Goal: Task Accomplishment & Management: Use online tool/utility

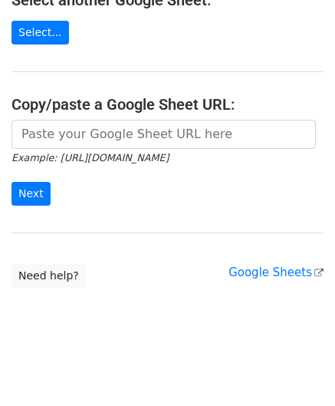
scroll to position [201, 0]
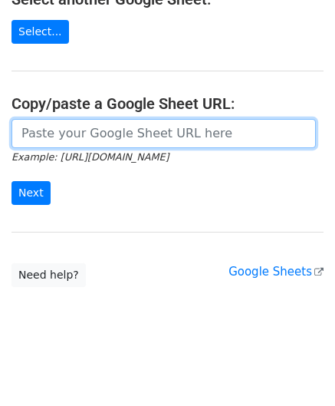
click at [71, 125] on input "url" at bounding box center [163, 133] width 304 height 29
paste input "https://docs.google.com/spreadsheets/d/1cDFbhu_YHOVfhqZK8uDWEMjOcmH1ypELoDBwnNt…"
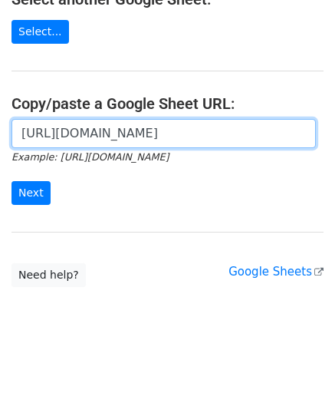
scroll to position [0, 358]
type input "https://docs.google.com/spreadsheets/d/1cDFbhu_YHOVfhqZK8uDWEMjOcmH1ypELoDBwnNt…"
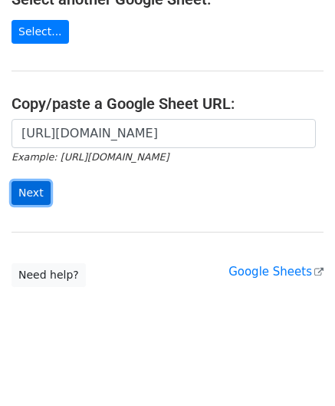
click at [37, 192] on input "Next" at bounding box center [30, 193] width 39 height 24
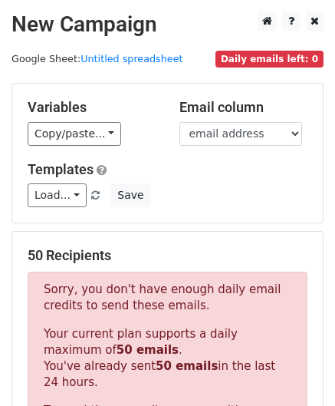
scroll to position [517, 0]
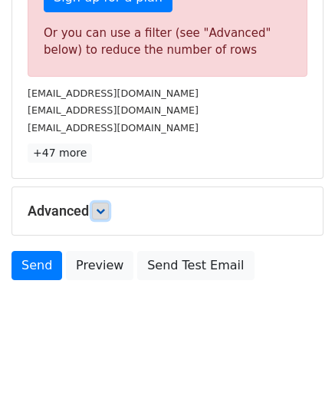
click at [104, 206] on icon at bounding box center [100, 210] width 9 height 9
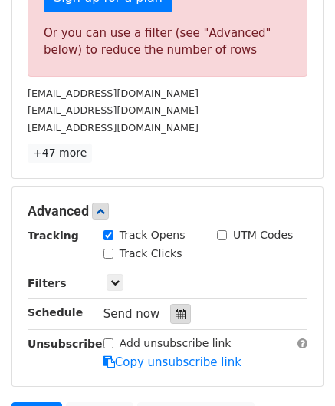
click at [176, 308] on icon at bounding box center [181, 313] width 10 height 11
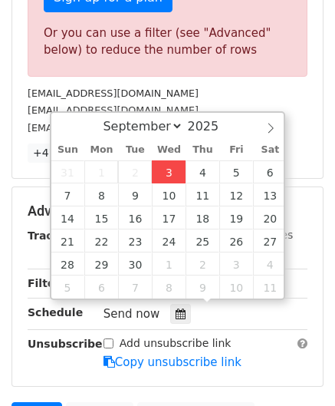
type input "[DATE] 12:00"
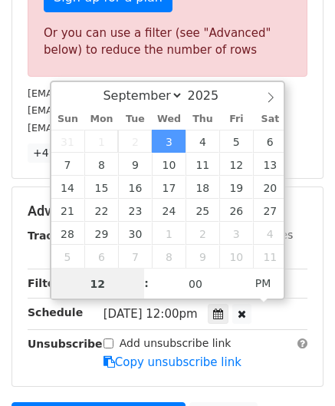
paste input "6"
type input "6"
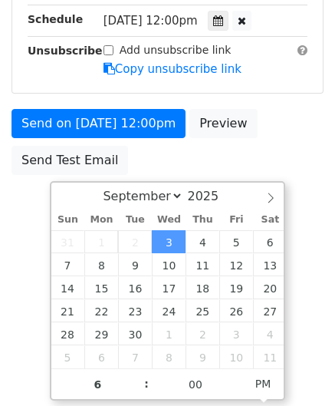
type input "[DATE] 18:00"
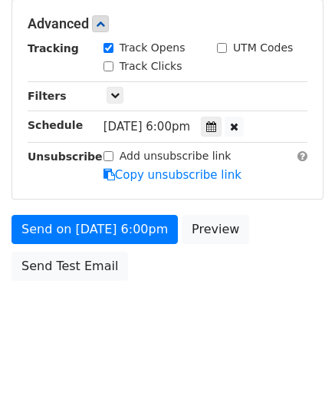
scroll to position [703, 0]
